Goal: Complete application form: Fill out and submit a form for a specific purpose

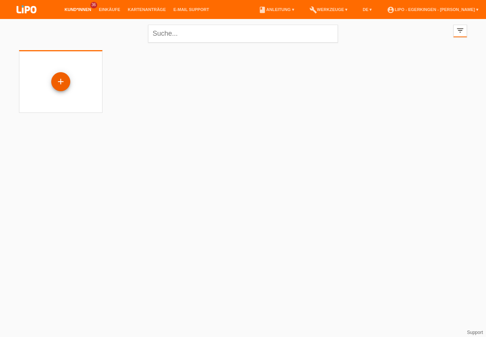
click at [66, 78] on div "+" at bounding box center [61, 81] width 18 height 13
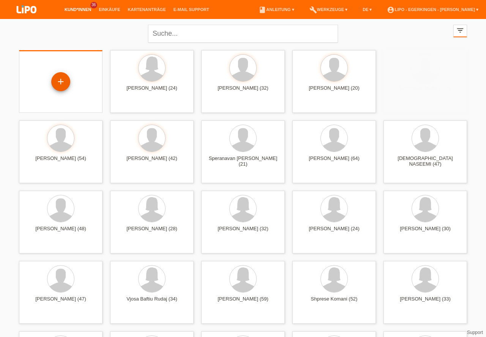
click at [60, 80] on div "+" at bounding box center [61, 81] width 18 height 13
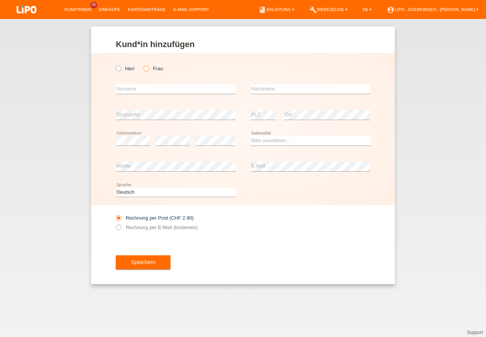
click at [142, 65] on icon at bounding box center [142, 65] width 0 height 0
click at [148, 68] on input "Frau" at bounding box center [145, 68] width 5 height 5
radio input "true"
click at [143, 88] on input "text" at bounding box center [176, 88] width 120 height 9
click at [115, 65] on icon at bounding box center [115, 65] width 0 height 0
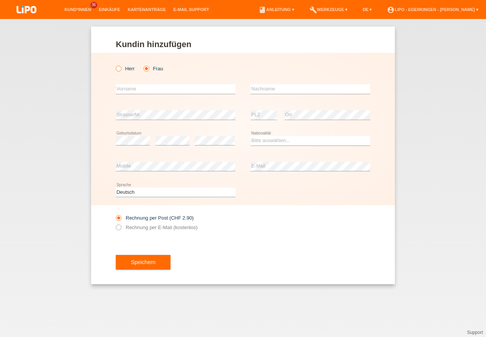
click at [120, 68] on input "Herr" at bounding box center [118, 68] width 5 height 5
radio input "true"
click at [126, 90] on input "text" at bounding box center [176, 88] width 120 height 9
type input "[PERSON_NAME]"
click at [269, 88] on input "text" at bounding box center [310, 88] width 120 height 9
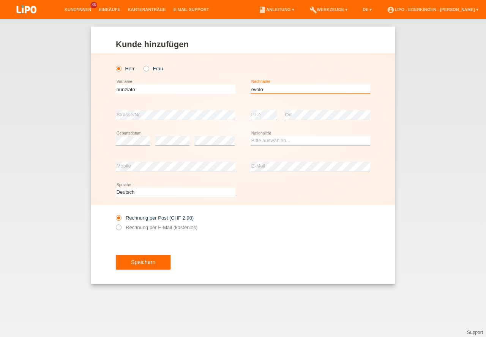
type input "evolo"
click at [257, 143] on select "Bitte auswählen... Schweiz Deutschland Liechtenstein Österreich ------------ Af…" at bounding box center [310, 140] width 120 height 9
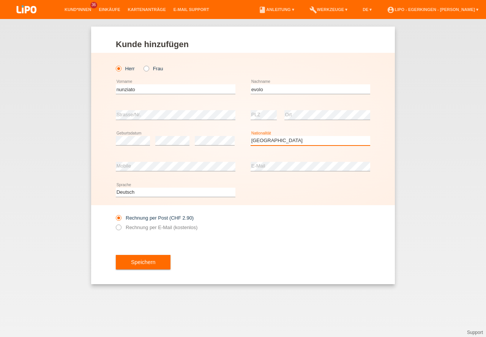
click at [268, 142] on select "Bitte auswählen... Schweiz Deutschland Liechtenstein Österreich ------------ Af…" at bounding box center [310, 140] width 120 height 9
select select "IT"
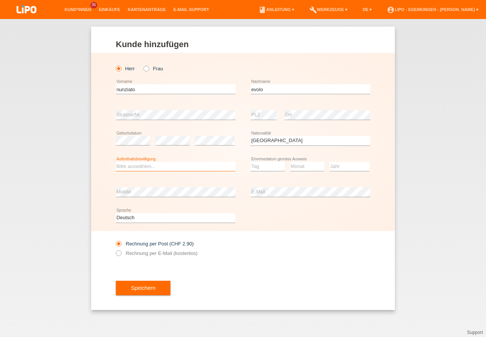
click at [134, 165] on select "Bitte auswählen... C B B - Flüchtlingsstatus Andere" at bounding box center [176, 166] width 120 height 9
select select "C"
click at [0, 0] on option "C" at bounding box center [0, 0] width 0 height 0
click at [258, 168] on select "Tag 01 02 03 04 05 06 07 08 09 10 11" at bounding box center [267, 166] width 34 height 9
click at [307, 168] on select "Monat 01 02 03 04 05 06 07 08 09 10 11" at bounding box center [307, 166] width 34 height 9
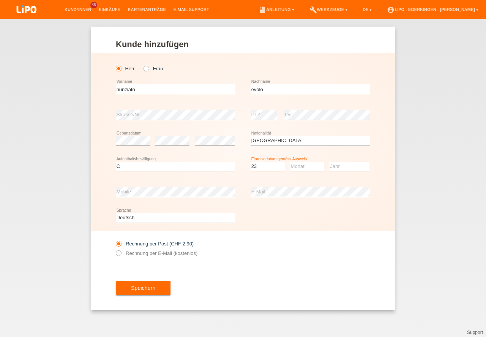
select select "23"
click at [307, 168] on select "Monat 01 02 03 04 05 06 07 08 09 10 11" at bounding box center [307, 166] width 34 height 9
select select "04"
click at [0, 0] on option "04" at bounding box center [0, 0] width 0 height 0
click at [343, 165] on select "Jahr 2025 2024 2023 2022 2021 2020 2019 2018 2017 2016 2015 2014 2013 2012 2011…" at bounding box center [349, 166] width 40 height 9
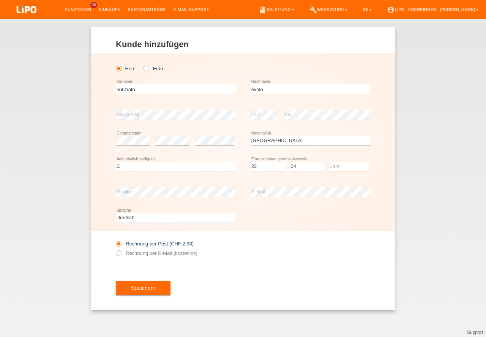
select select "2003"
click at [0, 0] on option "2003" at bounding box center [0, 0] width 0 height 0
click at [139, 287] on button "Speichern" at bounding box center [143, 287] width 55 height 14
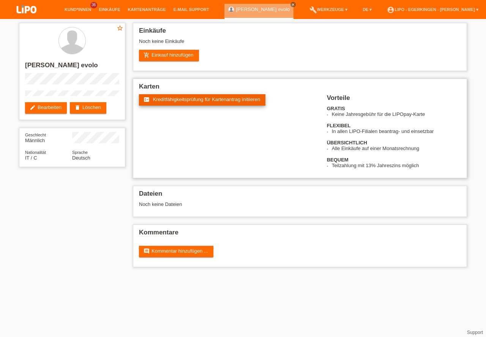
click at [178, 97] on span "Kreditfähigkeitsprüfung für Kartenantrag initiieren" at bounding box center [206, 99] width 107 height 6
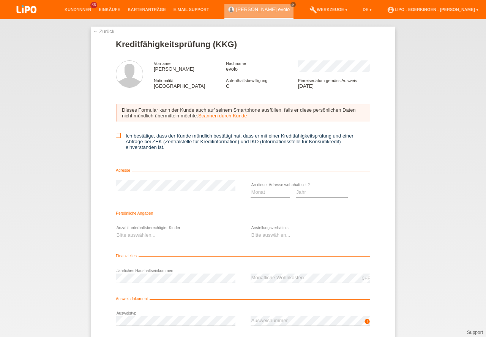
click at [116, 136] on icon at bounding box center [118, 135] width 5 height 5
click at [116, 136] on input "Ich bestätige, dass der Kunde mündlich bestätigt hat, dass er mit einer Kreditf…" at bounding box center [118, 135] width 5 height 5
checkbox input "true"
click at [260, 195] on select "Monat 01 02 03 04 05 06 07 08 09 10" at bounding box center [269, 191] width 39 height 9
select select "06"
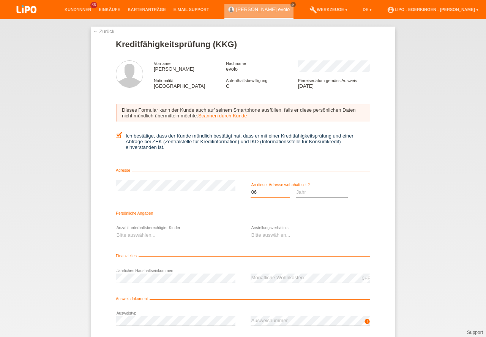
click at [0, 0] on option "06" at bounding box center [0, 0] width 0 height 0
click at [307, 194] on select "Jahr 2025 2024 2023 2022 2021 2020 2019 2018 2017 2016 2015 2014 2013 2012 2011…" at bounding box center [322, 191] width 52 height 9
select select "2018"
click at [0, 0] on option "2018" at bounding box center [0, 0] width 0 height 0
click at [129, 236] on select "Bitte auswählen... 0 1 2 3 4 5 6 7 8 9" at bounding box center [176, 234] width 120 height 9
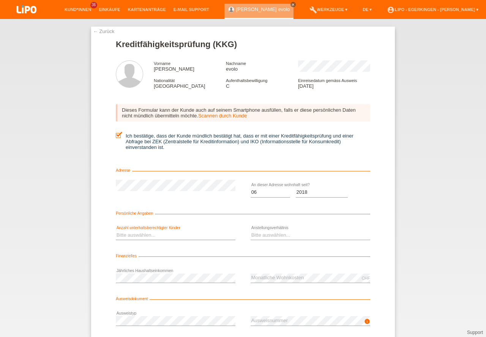
select select "2"
click at [0, 0] on option "2" at bounding box center [0, 0] width 0 height 0
click at [262, 235] on select "Bitte auswählen... Unbefristet Befristet Lehrling/Student Pensioniert Nicht arb…" at bounding box center [310, 234] width 120 height 9
select select "UNLIMITED"
click at [0, 0] on option "Unbefristet" at bounding box center [0, 0] width 0 height 0
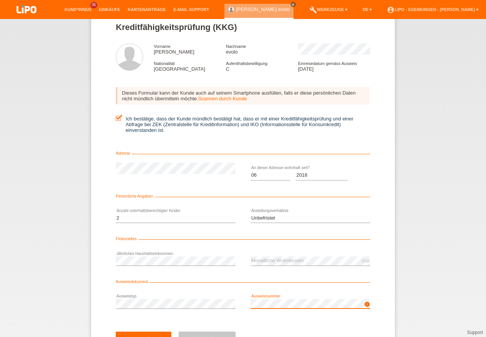
scroll to position [50, 0]
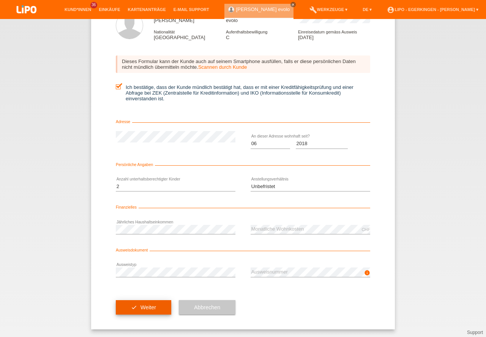
click at [143, 304] on button "check Weiter" at bounding box center [143, 307] width 55 height 14
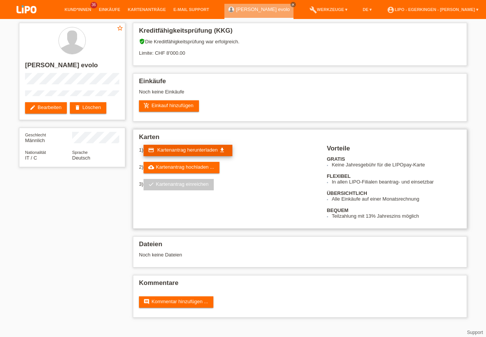
click at [164, 149] on span "Kartenantrag herunterladen" at bounding box center [187, 150] width 60 height 6
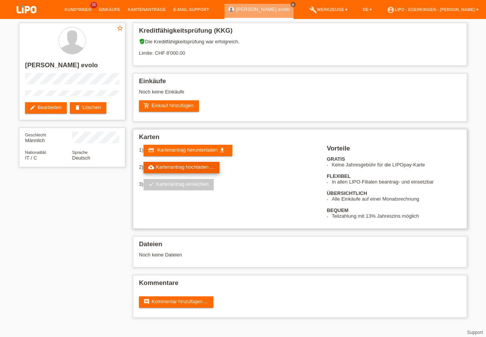
click at [169, 165] on link "cloud_upload Kartenantrag hochladen ..." at bounding box center [181, 167] width 76 height 11
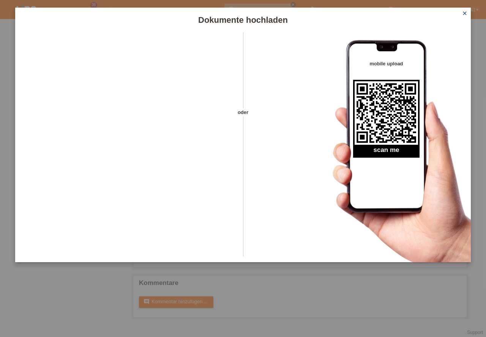
click at [468, 12] on link "close" at bounding box center [465, 13] width 10 height 9
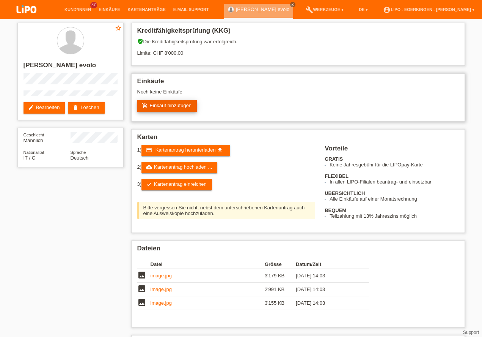
click at [178, 106] on link "add_shopping_cart Einkauf hinzufügen" at bounding box center [167, 105] width 60 height 11
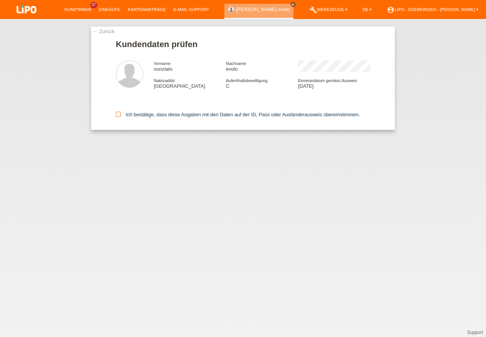
click at [119, 113] on icon at bounding box center [118, 114] width 5 height 5
click at [119, 113] on input "Ich bestätige, dass diese Angaben mit den Daten auf der ID, Pass oder Ausländer…" at bounding box center [118, 114] width 5 height 5
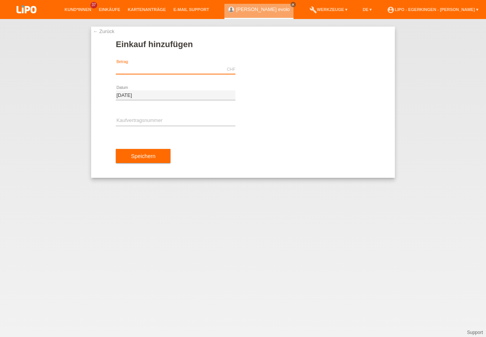
click at [134, 67] on input "text" at bounding box center [176, 69] width 120 height 9
type input "1723.40"
click at [121, 117] on input "text" at bounding box center [176, 120] width 120 height 9
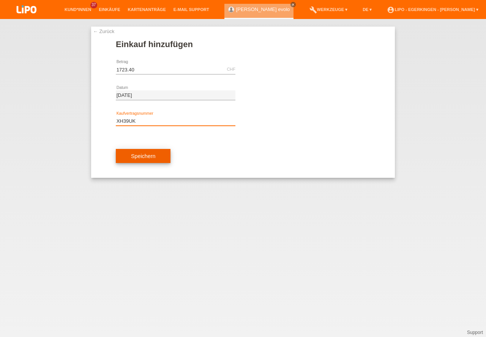
type input "XH39UK"
click at [146, 154] on button "Speichern" at bounding box center [143, 156] width 55 height 14
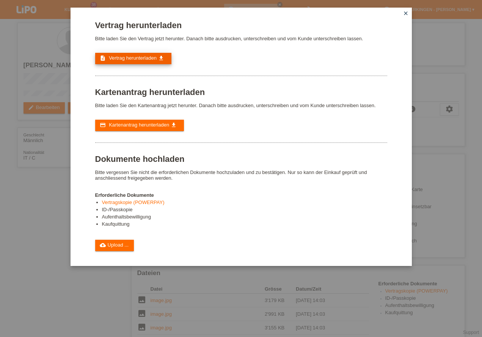
click at [119, 56] on span "Vertrag herunterladen" at bounding box center [133, 58] width 48 height 6
click at [407, 13] on icon "close" at bounding box center [406, 13] width 6 height 6
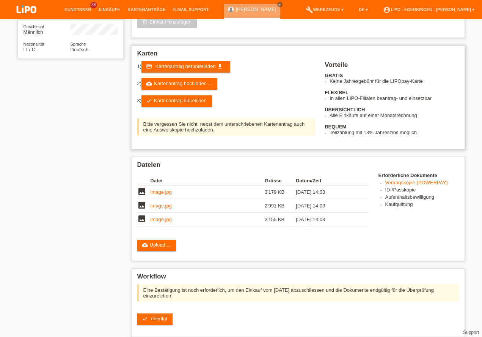
scroll to position [87, 0]
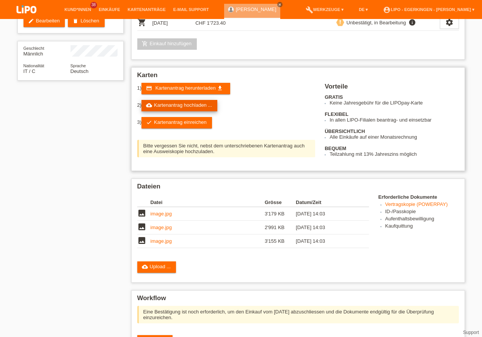
click at [162, 106] on link "cloud_upload Kartenantrag hochladen ..." at bounding box center [180, 105] width 76 height 11
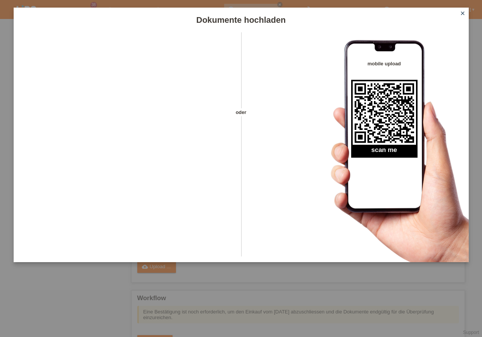
click at [463, 13] on icon "close" at bounding box center [463, 13] width 6 height 6
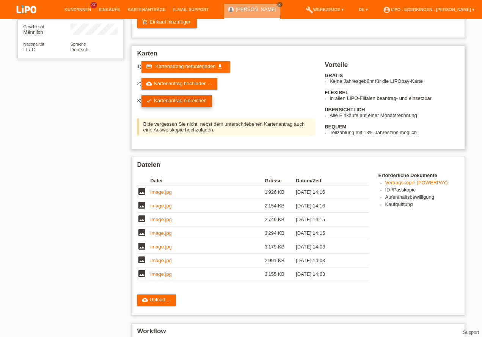
scroll to position [108, 0]
click at [166, 98] on link "check Kartenantrag einreichen" at bounding box center [177, 100] width 71 height 11
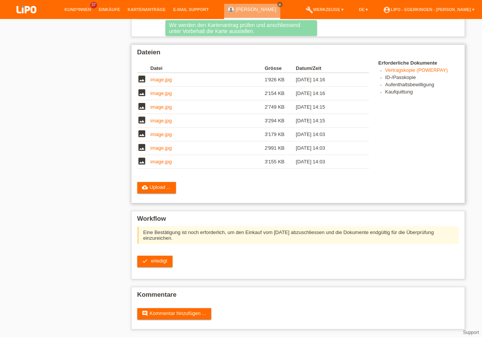
scroll to position [191, 0]
click at [151, 260] on link "check erledigt" at bounding box center [154, 260] width 35 height 11
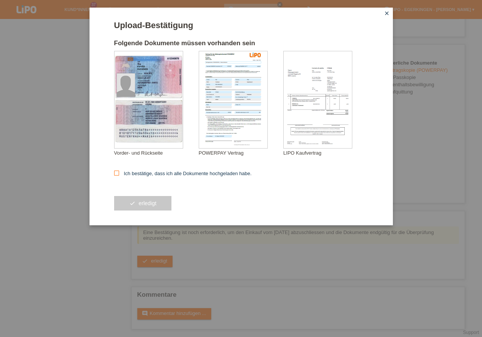
click at [118, 173] on icon at bounding box center [116, 172] width 5 height 5
click at [118, 173] on input "Ich bestätige, dass ich alle Dokumente hochgeladen habe." at bounding box center [116, 172] width 5 height 5
checkbox input "true"
click at [144, 203] on button "check erledigt" at bounding box center [143, 203] width 58 height 14
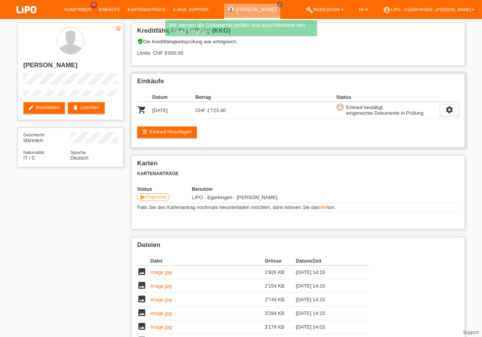
scroll to position [117, 0]
